Goal: Task Accomplishment & Management: Manage account settings

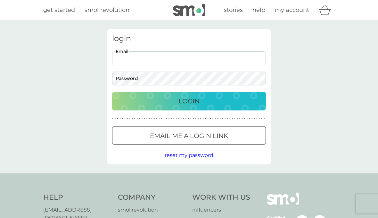
type input "[EMAIL_ADDRESS][DOMAIN_NAME]"
click at [189, 101] on button "Login" at bounding box center [189, 101] width 154 height 19
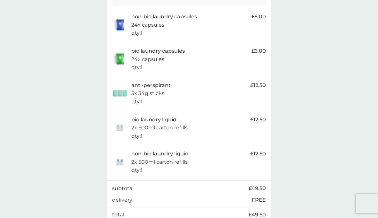
scroll to position [138, 0]
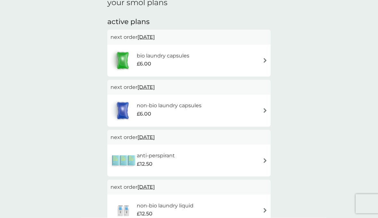
scroll to position [98, 0]
click at [266, 159] on img at bounding box center [265, 160] width 5 height 5
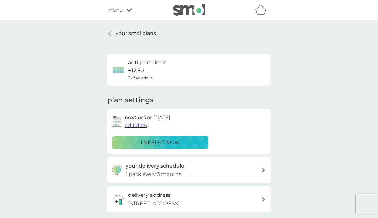
click at [138, 118] on h2 "next order [DATE]" at bounding box center [148, 117] width 46 height 8
click at [141, 123] on span "edit date" at bounding box center [136, 125] width 23 height 6
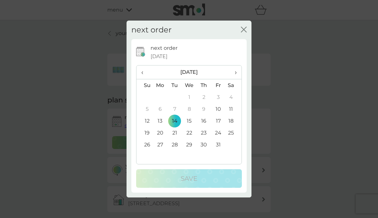
click at [237, 79] on th "›" at bounding box center [234, 72] width 16 height 14
click at [192, 127] on td "12" at bounding box center [189, 121] width 15 height 12
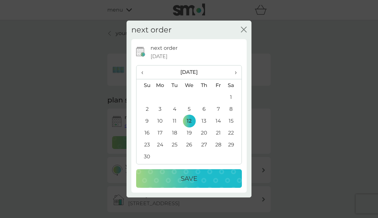
click at [193, 183] on p "Save" at bounding box center [189, 178] width 17 height 10
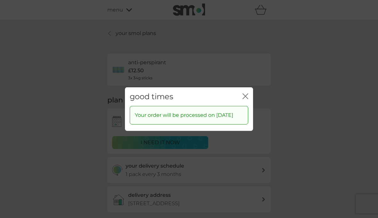
click at [248, 99] on icon "close" at bounding box center [246, 96] width 6 height 6
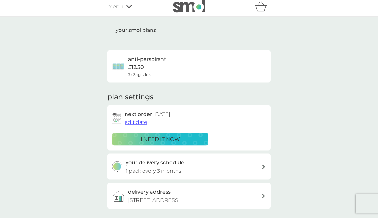
scroll to position [0, 0]
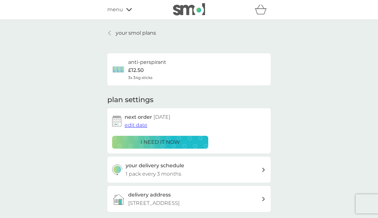
click at [121, 10] on span "menu" at bounding box center [115, 9] width 16 height 8
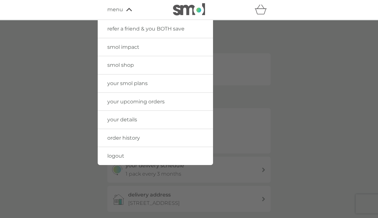
click at [313, 75] on div at bounding box center [189, 129] width 378 height 218
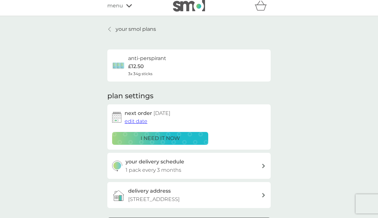
scroll to position [0, 0]
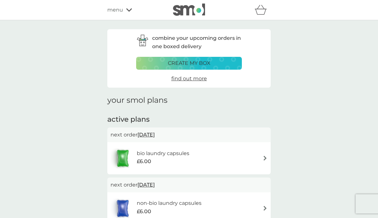
scroll to position [128, 0]
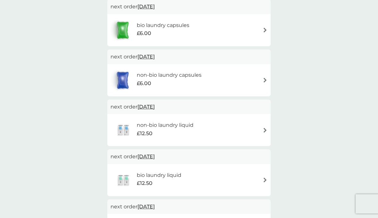
click at [196, 126] on div "non-bio laundry liquid £12.50" at bounding box center [168, 130] width 63 height 18
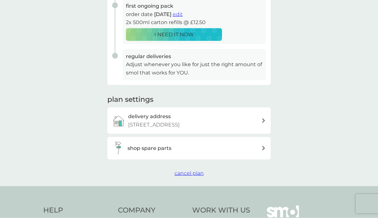
scroll to position [140, 0]
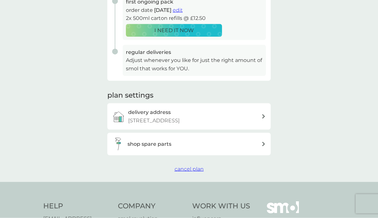
click at [193, 166] on span "cancel plan" at bounding box center [189, 169] width 29 height 6
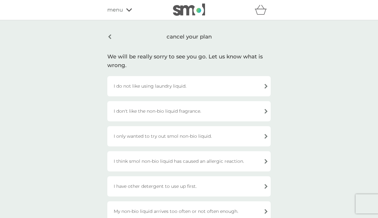
click at [243, 139] on div "I only wanted to try out smol non-bio liquid." at bounding box center [189, 136] width 164 height 20
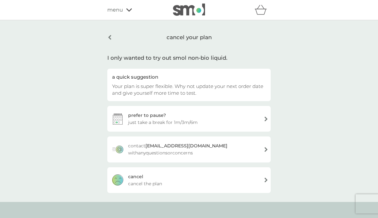
click at [246, 120] on div "prefer to pause? just take a break for 1m/3m/6m" at bounding box center [189, 119] width 164 height 26
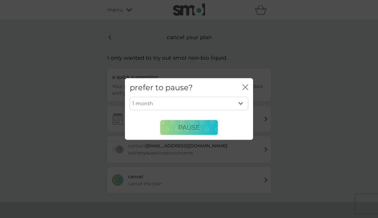
click at [229, 110] on select "1 month 3 months 6 months" at bounding box center [189, 103] width 119 height 13
select select "3"
click at [195, 131] on span "PAUSE" at bounding box center [189, 127] width 22 height 8
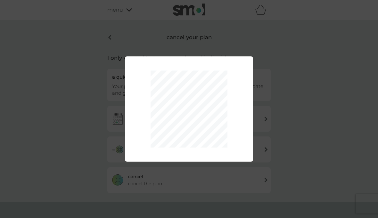
click at [304, 102] on div "1 month 3 months 6 months PAUSE" at bounding box center [189, 109] width 378 height 218
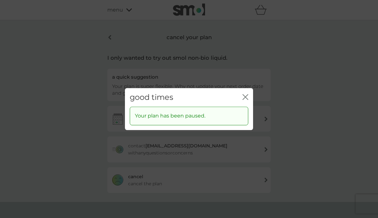
click at [245, 99] on icon "close" at bounding box center [244, 96] width 3 height 5
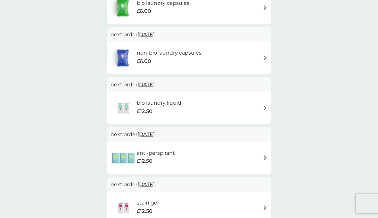
scroll to position [152, 0]
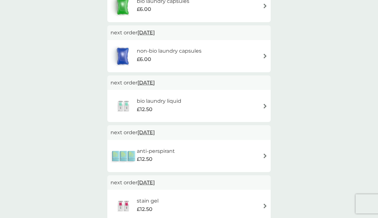
click at [176, 107] on div "£12.50" at bounding box center [159, 109] width 45 height 8
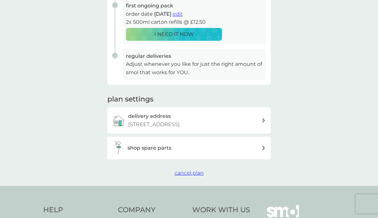
scroll to position [136, 0]
click at [190, 169] on span "cancel plan" at bounding box center [189, 172] width 29 height 6
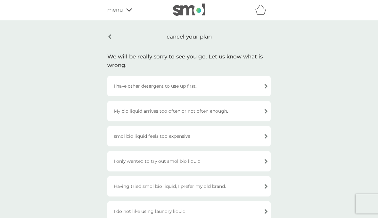
click at [199, 162] on div "I only wanted to try out smol bio liquid." at bounding box center [189, 161] width 164 height 20
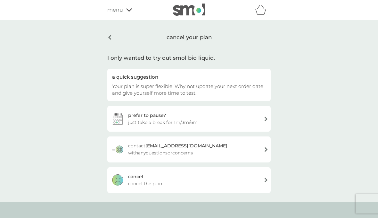
click at [178, 120] on span "just take a break for 1m/3m/6m" at bounding box center [163, 122] width 70 height 7
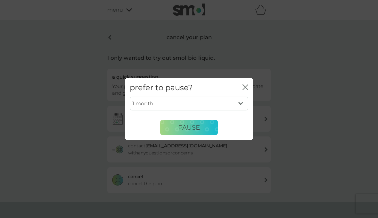
click at [242, 110] on select "1 month 3 months 6 months" at bounding box center [189, 103] width 119 height 13
select select "3"
click at [192, 131] on span "PAUSE" at bounding box center [189, 127] width 22 height 8
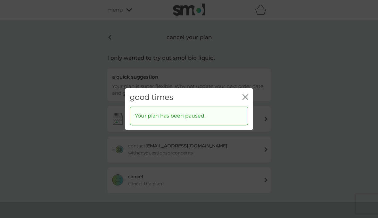
click at [247, 100] on icon "close" at bounding box center [246, 97] width 6 height 6
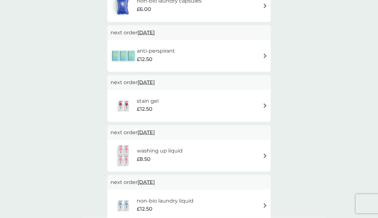
scroll to position [203, 0]
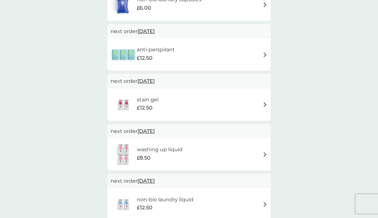
click at [162, 101] on div "stain gel £12.50" at bounding box center [151, 105] width 28 height 18
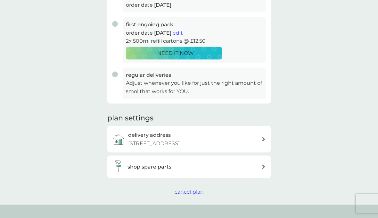
scroll to position [118, 0]
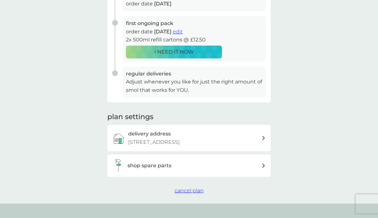
click at [195, 191] on button "cancel plan" at bounding box center [189, 190] width 29 height 8
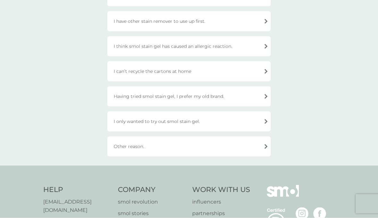
scroll to position [190, 0]
click at [230, 121] on div "I only wanted to try out smol stain gel." at bounding box center [189, 121] width 164 height 20
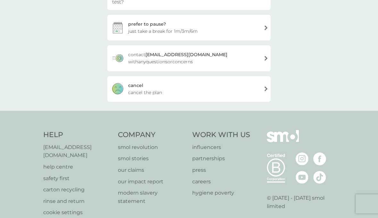
click at [164, 84] on div "[PERSON_NAME] the plan" at bounding box center [189, 89] width 164 height 26
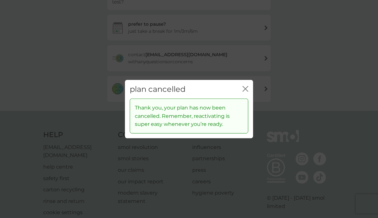
click at [245, 91] on icon "close" at bounding box center [244, 88] width 3 height 5
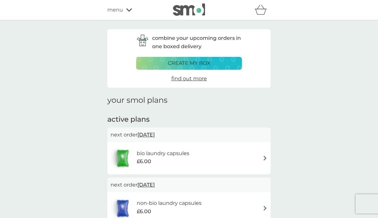
click at [115, 12] on span "menu" at bounding box center [115, 10] width 16 height 8
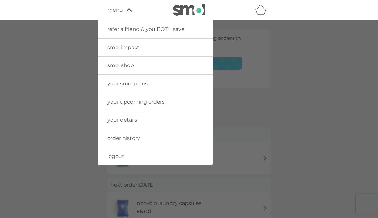
click at [123, 155] on span "logout" at bounding box center [115, 156] width 17 height 6
